Goal: Transaction & Acquisition: Book appointment/travel/reservation

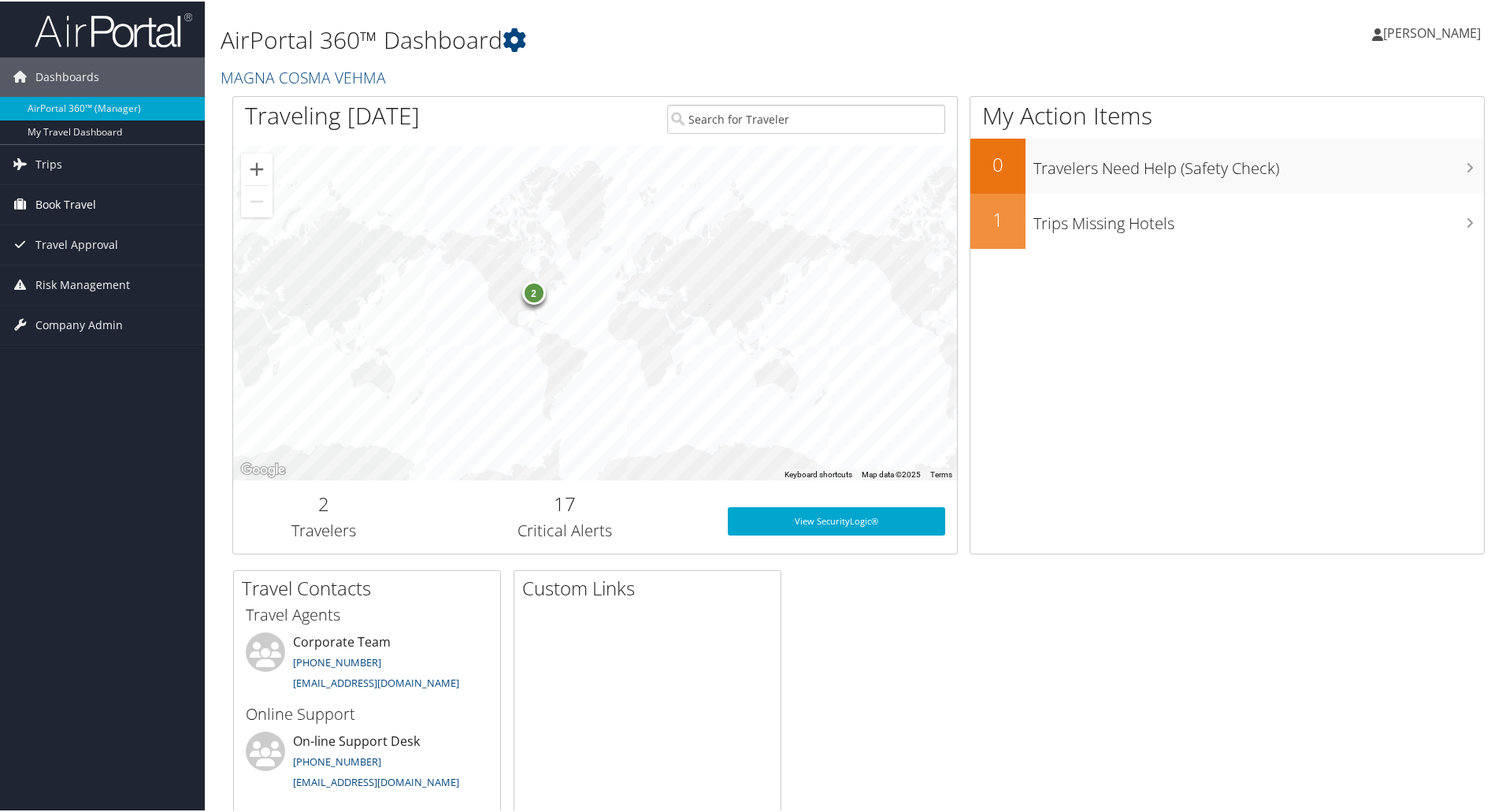
click at [87, 207] on span "Book Travel" at bounding box center [66, 203] width 61 height 39
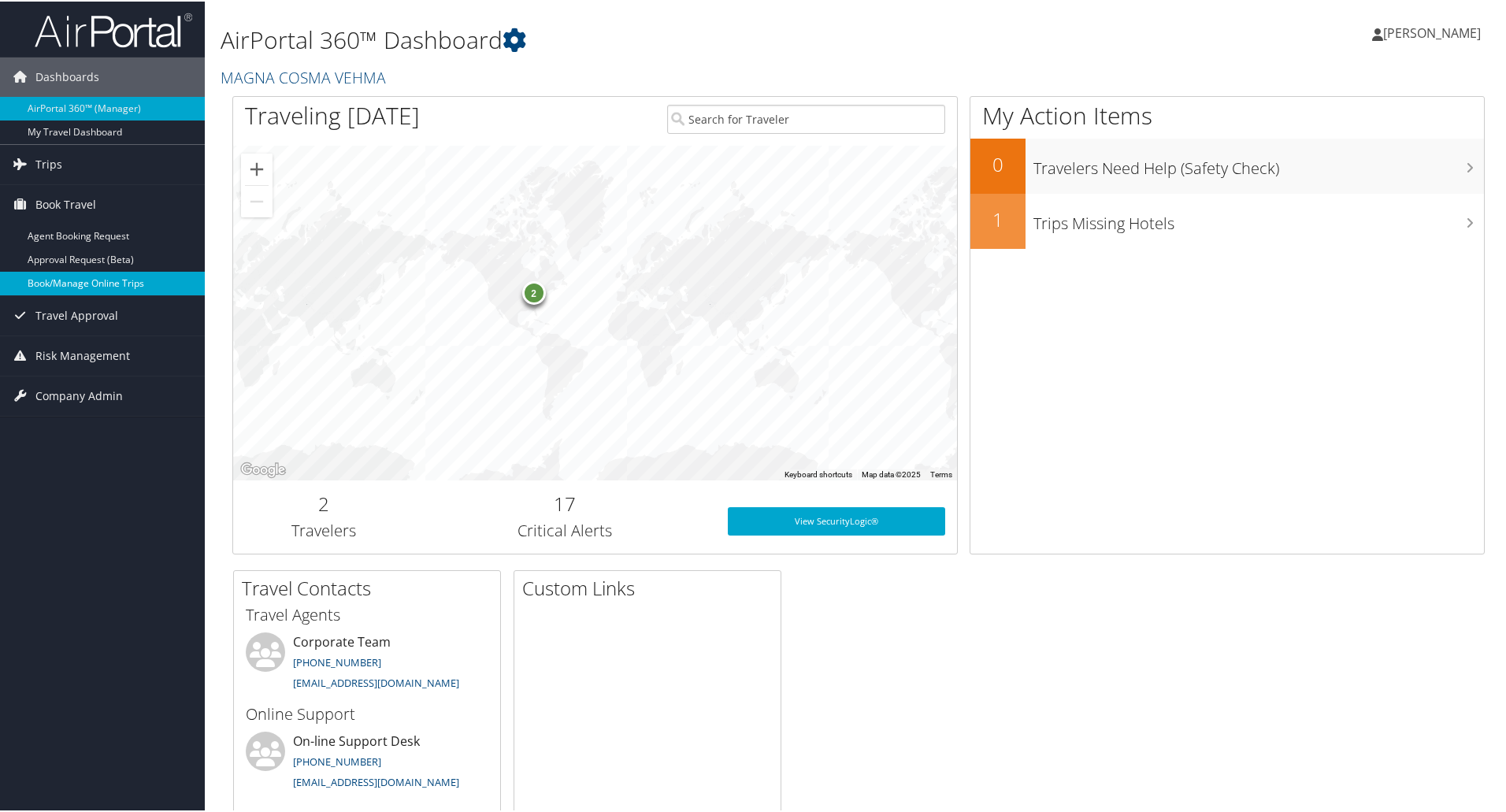
click at [103, 285] on link "Book/Manage Online Trips" at bounding box center [102, 282] width 205 height 23
click at [1425, 32] on span "[PERSON_NAME]" at bounding box center [1431, 31] width 97 height 17
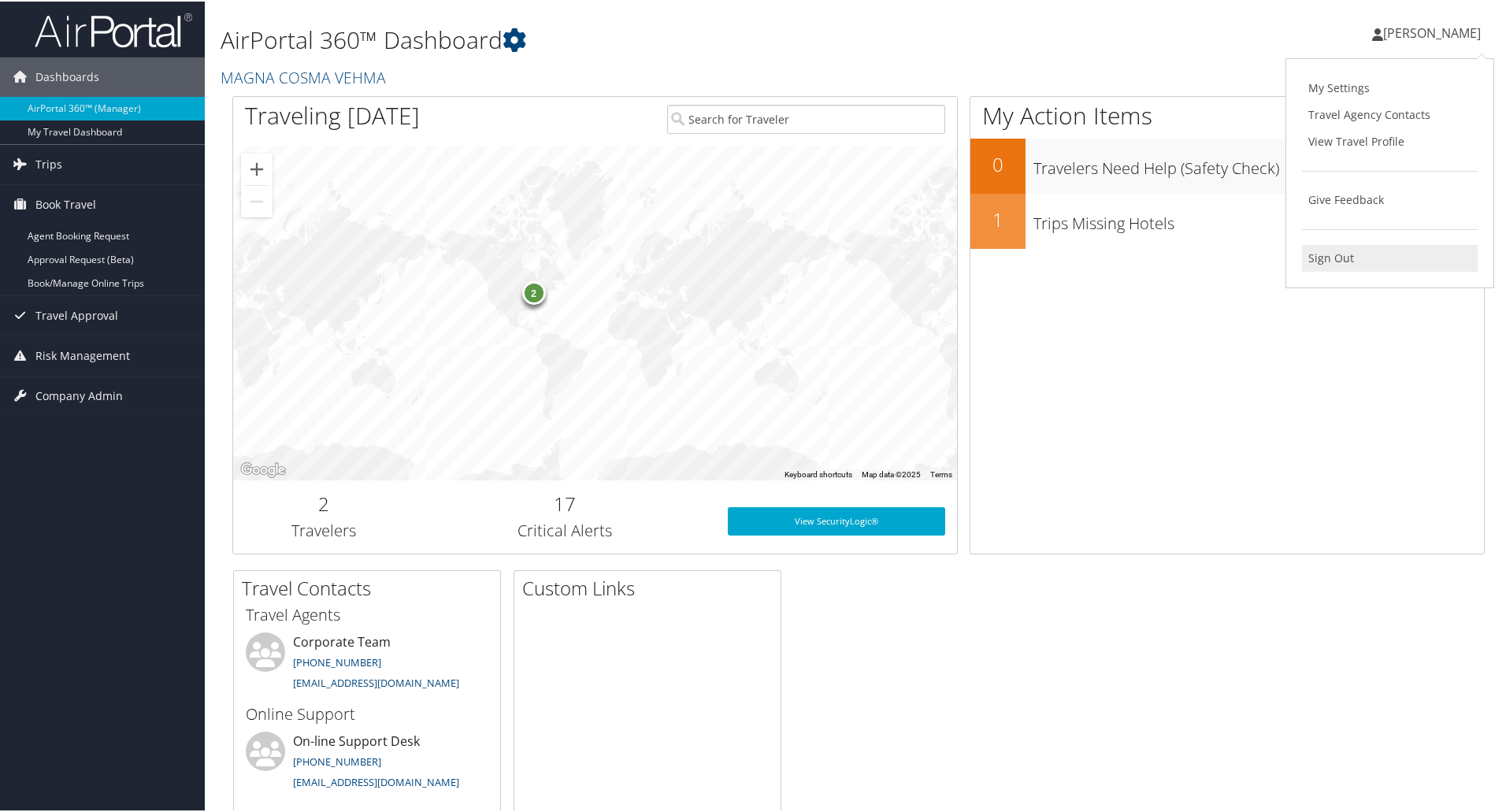
click at [1330, 251] on link "Sign Out" at bounding box center [1390, 257] width 175 height 27
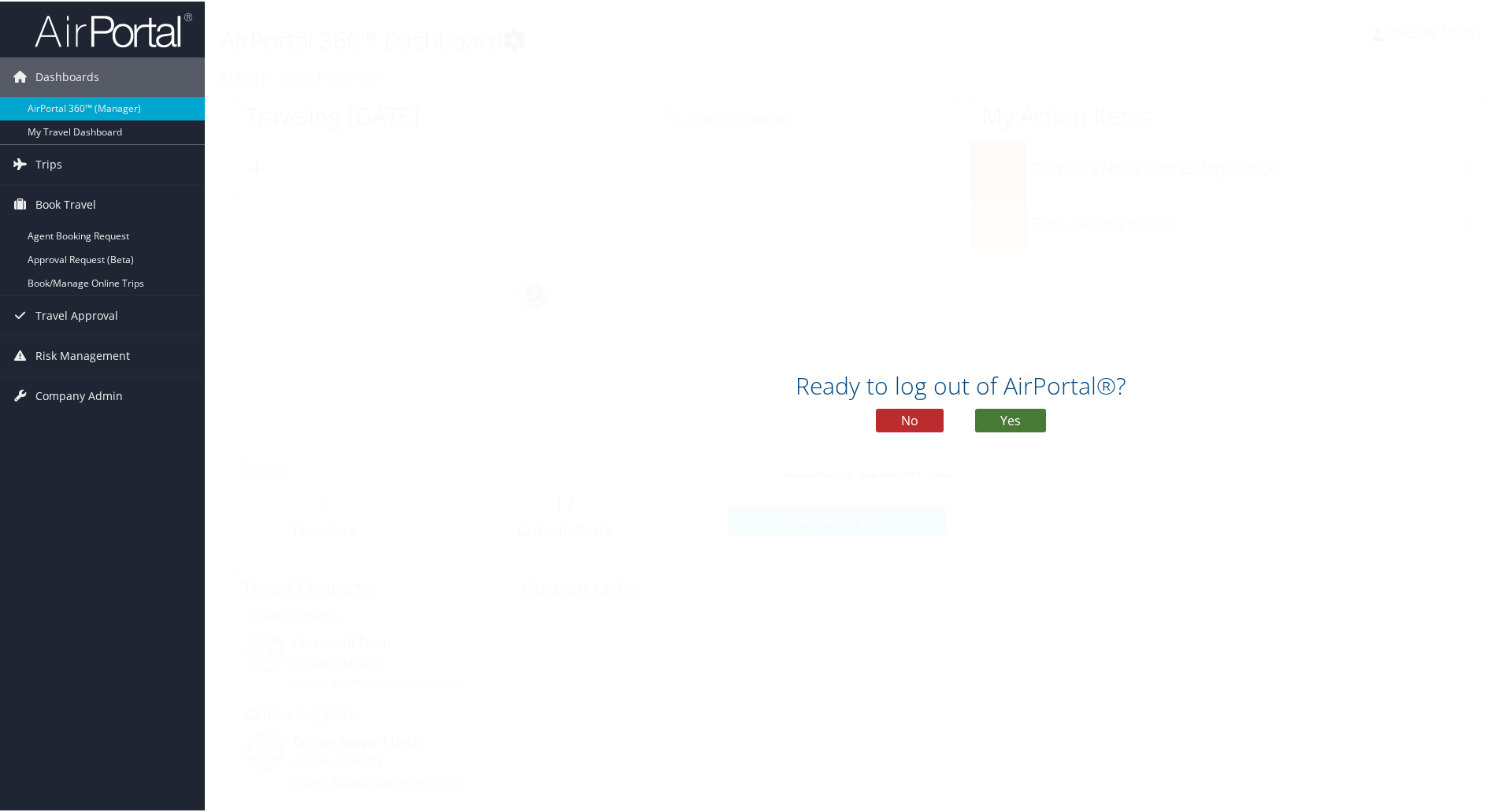
click at [1010, 418] on button "Yes" at bounding box center [1010, 419] width 71 height 23
